Goal: Transaction & Acquisition: Purchase product/service

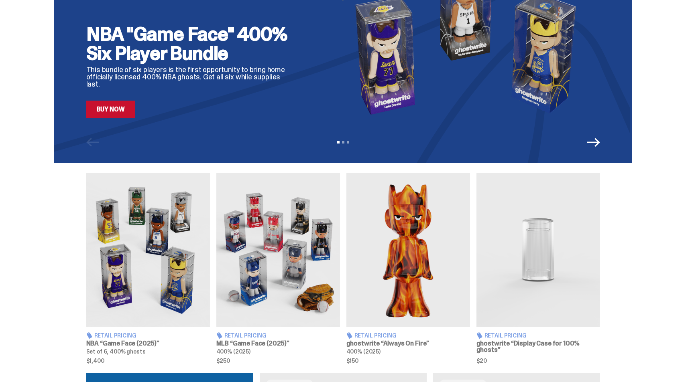
scroll to position [133, 0]
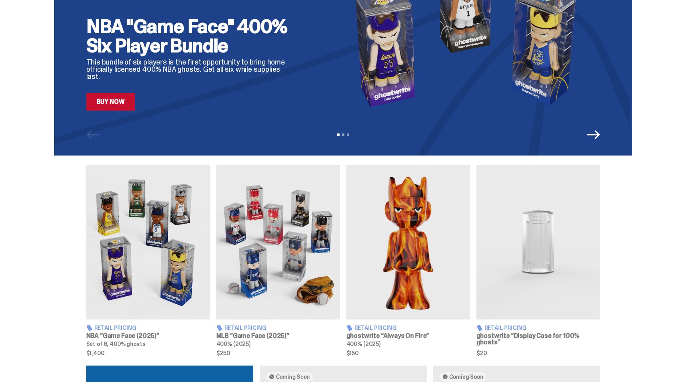
click at [169, 239] on img at bounding box center [148, 242] width 124 height 154
